Goal: Navigation & Orientation: Find specific page/section

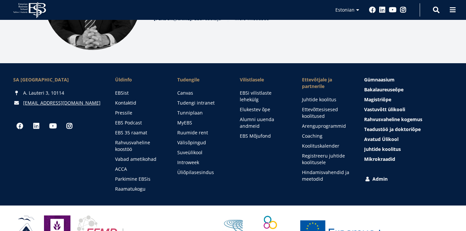
scroll to position [885, 0]
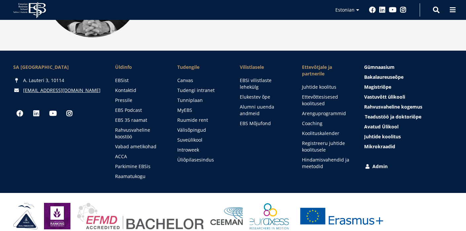
click at [381, 114] on span "Teadustöö ja doktoriõpe Tutvu" at bounding box center [393, 117] width 57 height 6
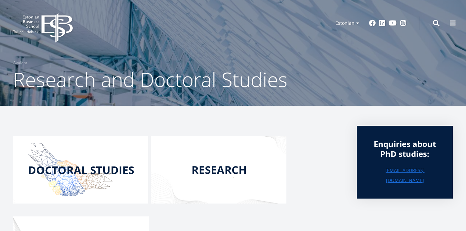
click at [55, 24] on icon "EBS Logo Created with Sketch." at bounding box center [43, 27] width 60 height 29
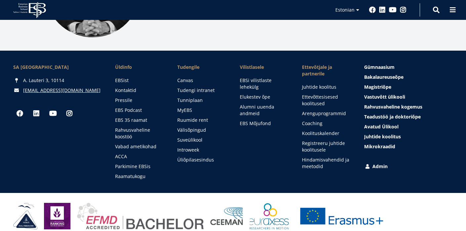
scroll to position [877, 0]
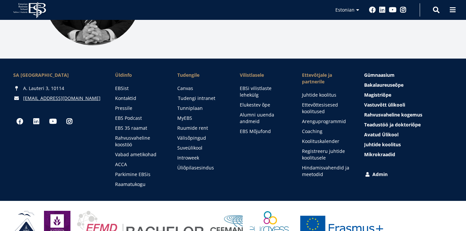
click at [196, 95] on link "Tudengi intranet" at bounding box center [202, 98] width 49 height 7
